Goal: Information Seeking & Learning: Learn about a topic

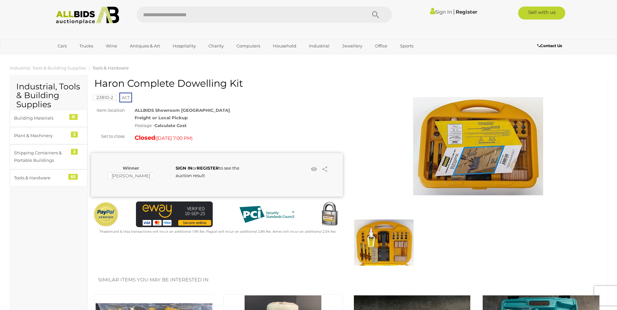
click at [470, 136] on img at bounding box center [478, 146] width 130 height 130
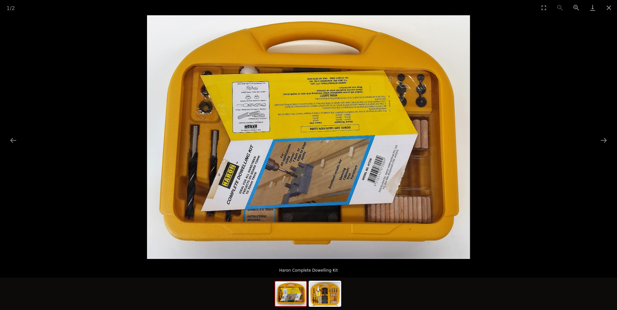
click at [275, 120] on img at bounding box center [308, 137] width 323 height 244
click at [330, 285] on img at bounding box center [324, 294] width 31 height 25
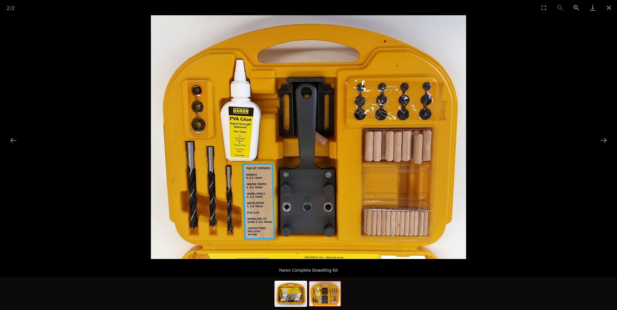
click at [330, 289] on img at bounding box center [324, 294] width 31 height 25
click at [295, 296] on img at bounding box center [290, 294] width 31 height 25
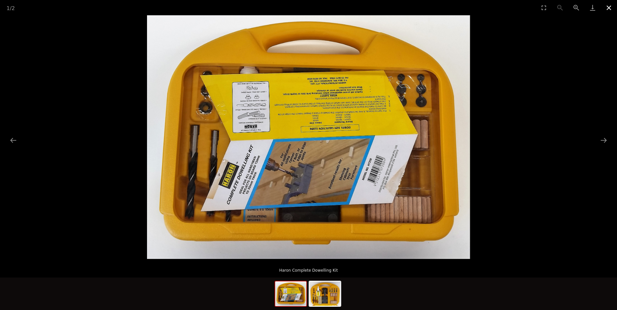
click at [611, 8] on button "Close gallery" at bounding box center [609, 7] width 16 height 15
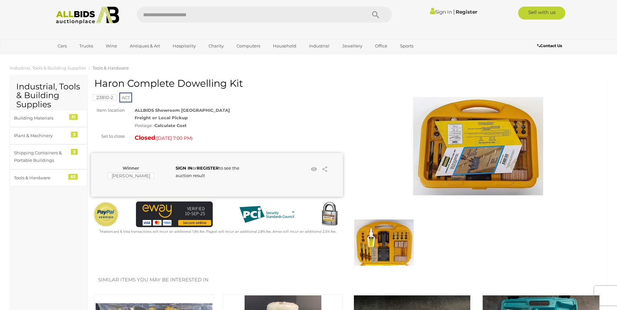
click at [464, 134] on img at bounding box center [478, 146] width 130 height 130
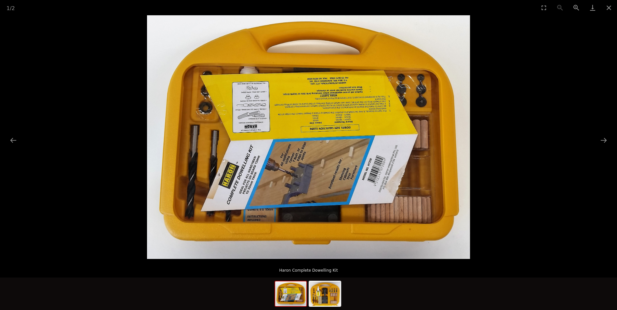
click at [338, 130] on img at bounding box center [308, 137] width 323 height 244
click at [607, 142] on button "Next slide" at bounding box center [604, 140] width 14 height 13
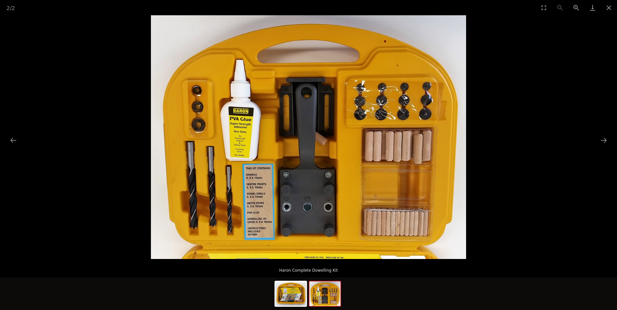
click at [398, 165] on img at bounding box center [308, 137] width 315 height 244
